Goal: Task Accomplishment & Management: Manage account settings

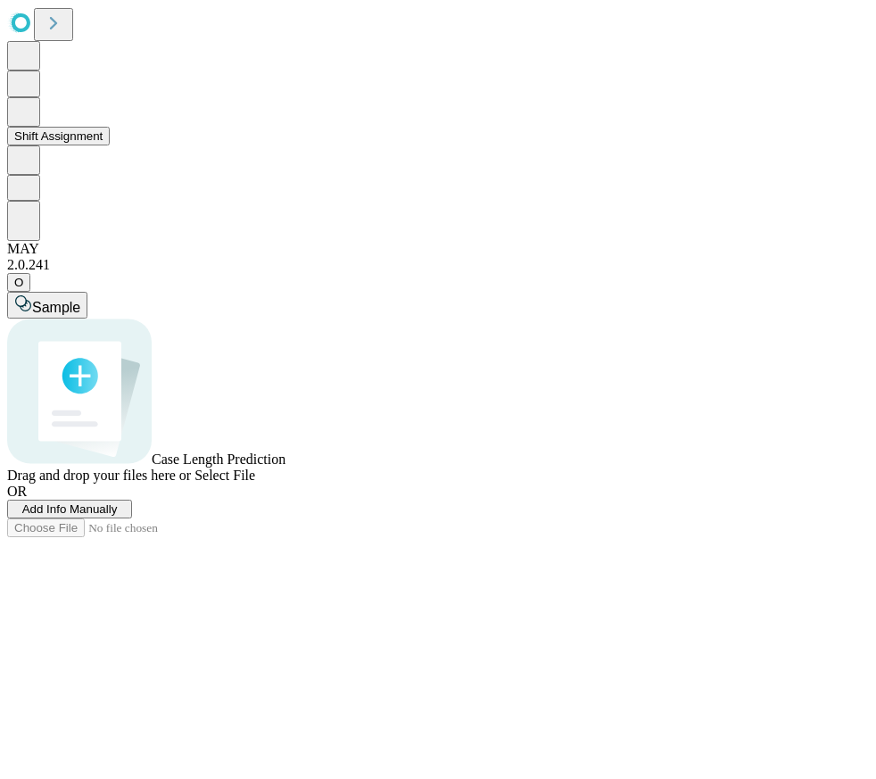
click at [103, 145] on button "Shift Assignment" at bounding box center [58, 136] width 103 height 19
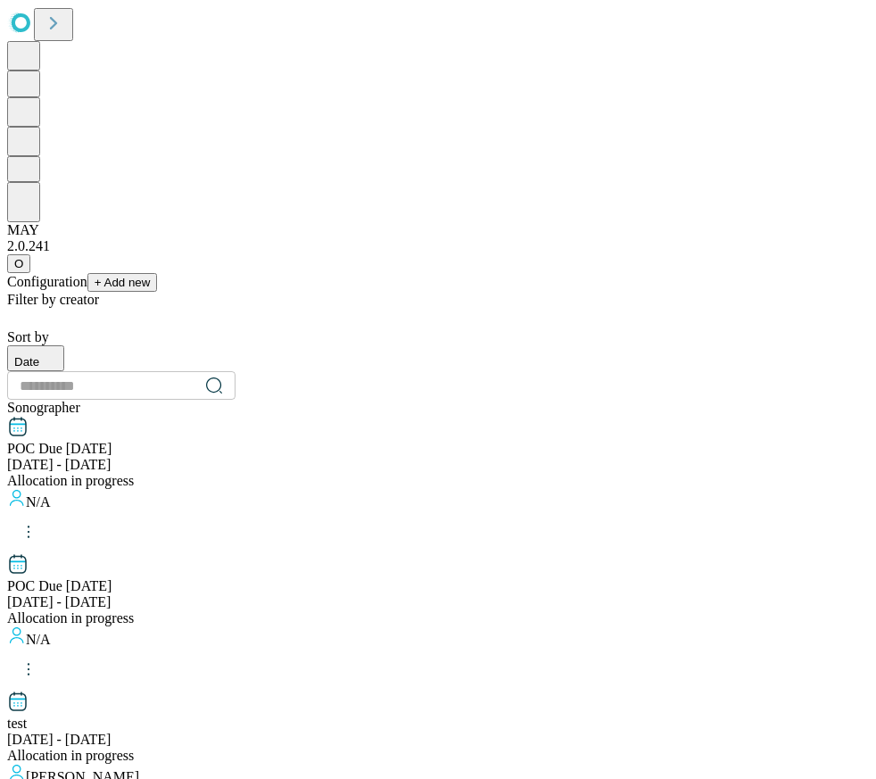
click at [23, 270] on span "O" at bounding box center [18, 263] width 9 height 13
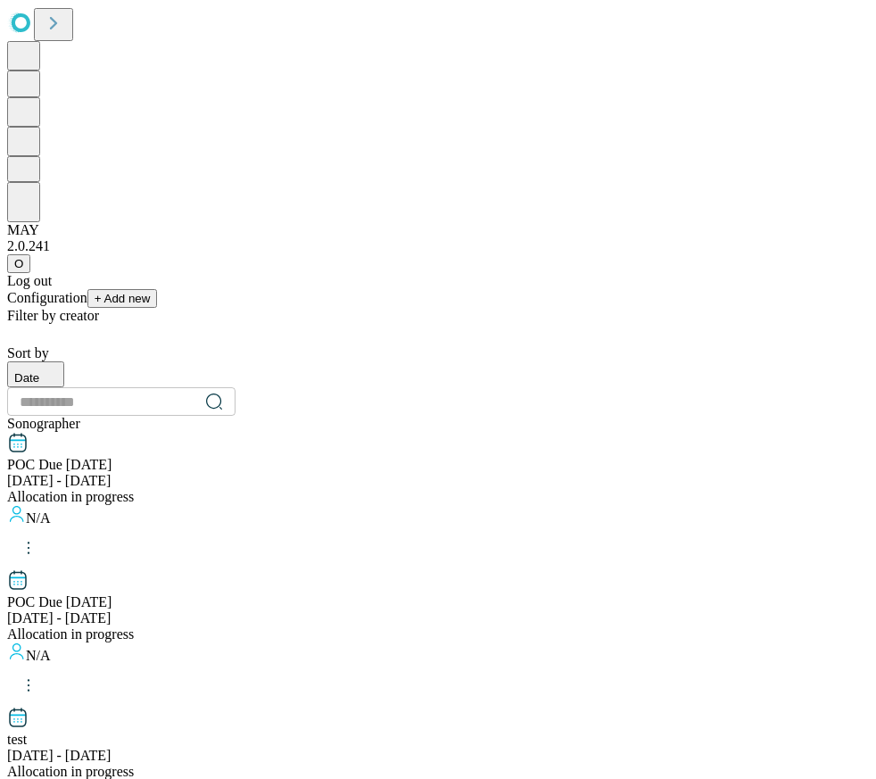
click at [98, 289] on div "Log out" at bounding box center [437, 281] width 861 height 16
